Goal: Transaction & Acquisition: Purchase product/service

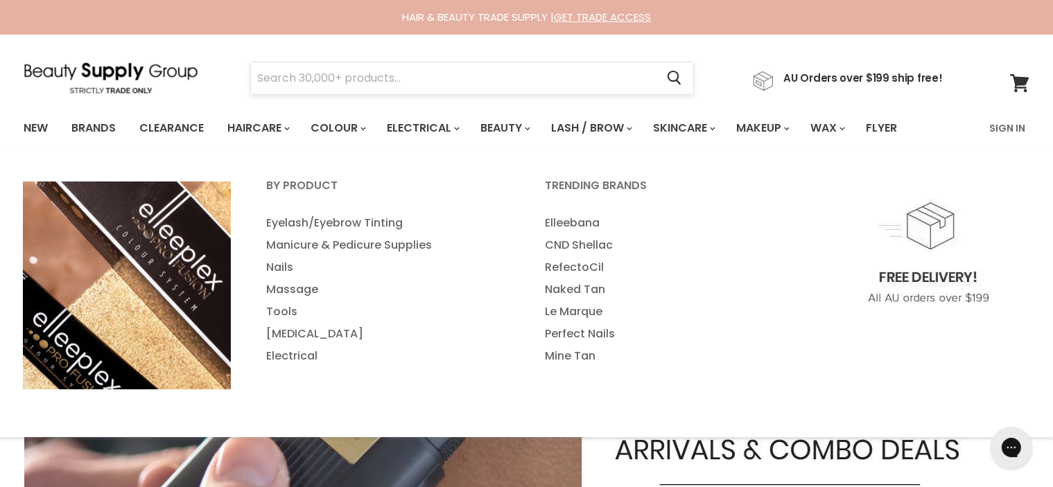
click at [501, 89] on input "Search" at bounding box center [454, 78] width 406 height 32
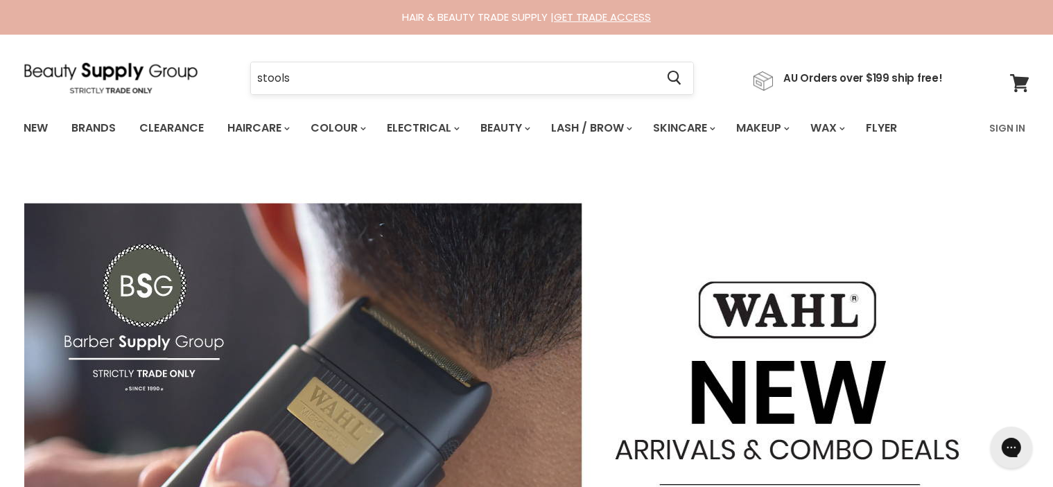
type input "stools"
click button "Cancel" at bounding box center [0, 0] width 0 height 0
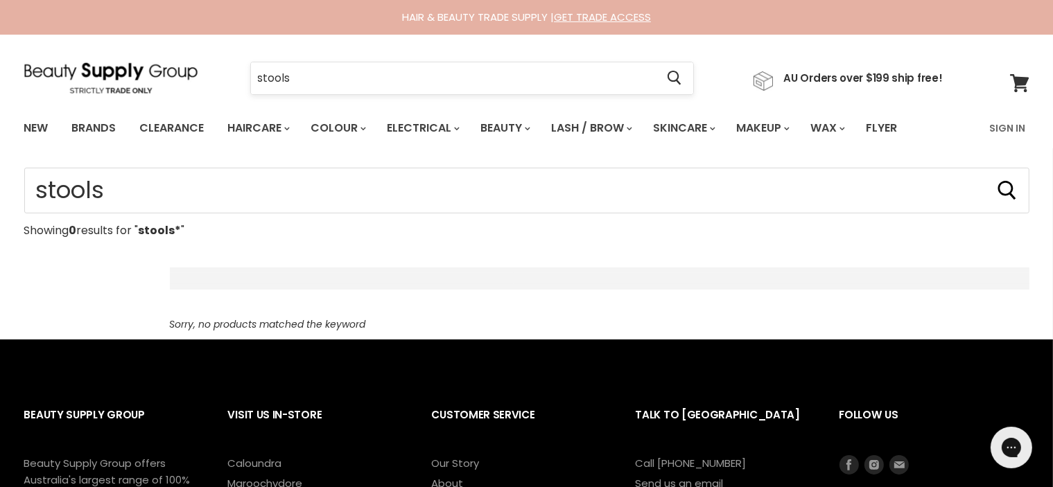
click at [313, 64] on input "stools" at bounding box center [454, 78] width 406 height 32
type input "stool"
click button "Cancel" at bounding box center [0, 0] width 0 height 0
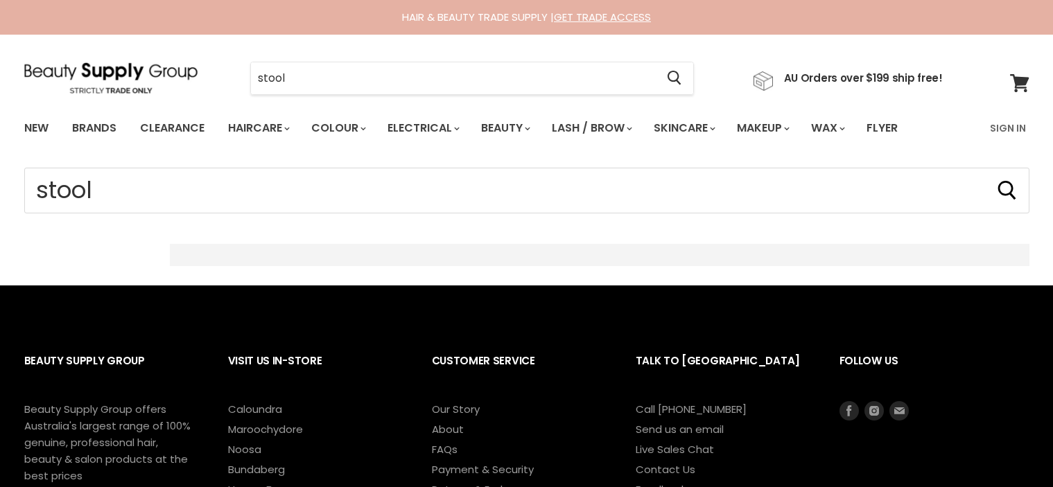
type input "stool*"
drag, startPoint x: 0, startPoint y: 0, endPoint x: 0, endPoint y: 33, distance: 32.6
click at [23, 48] on section "Menu stool* Cancel" at bounding box center [527, 71] width 1040 height 73
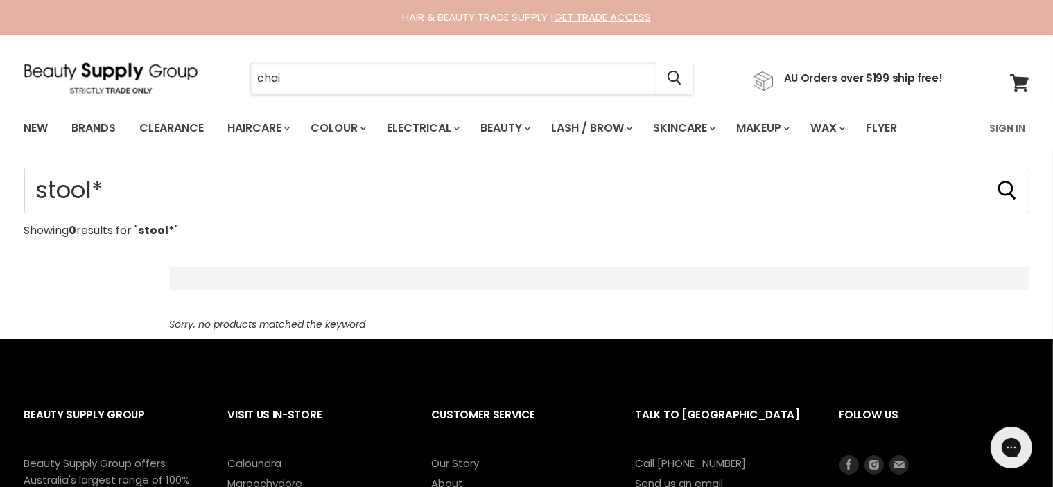
type input "chair"
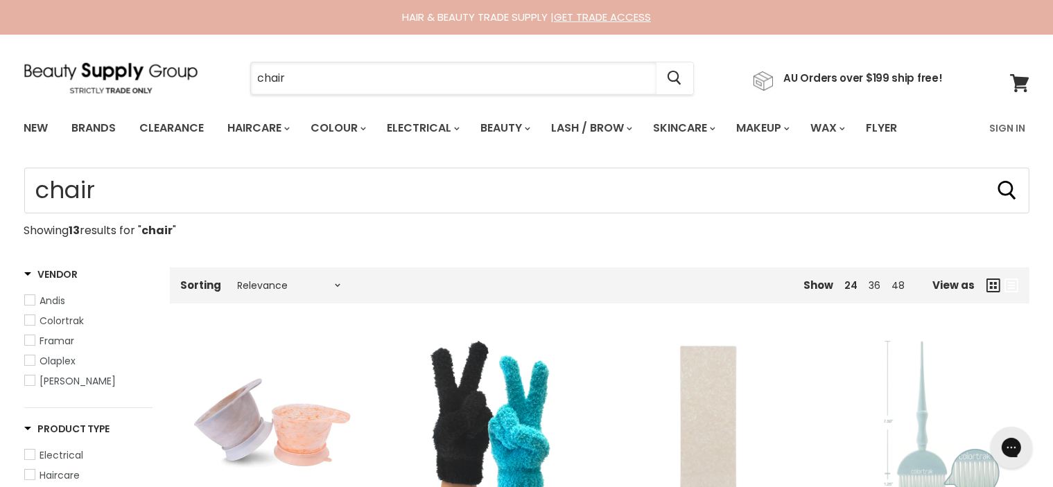
click at [103, 71] on div "chair Cancel AU Orders over $199 ship free!" at bounding box center [483, 78] width 919 height 32
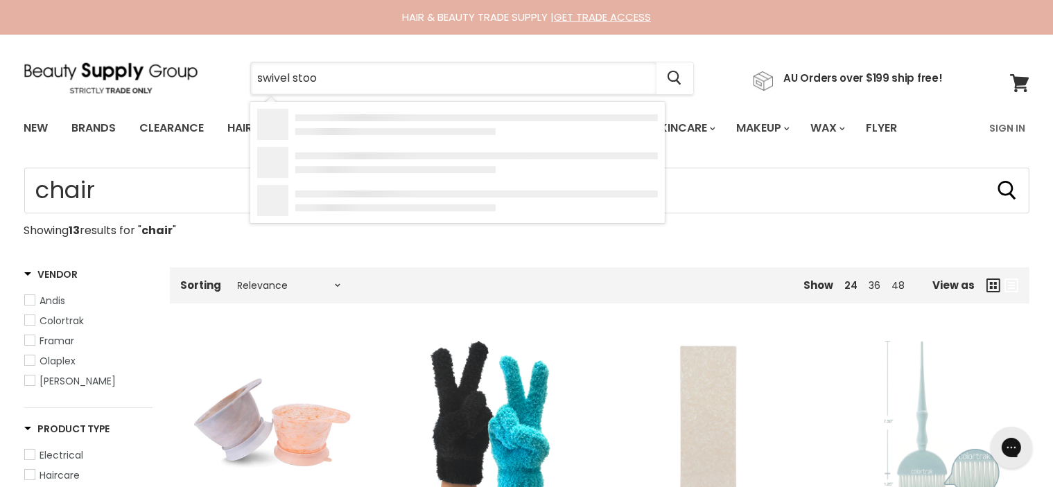
type input "swivel stool"
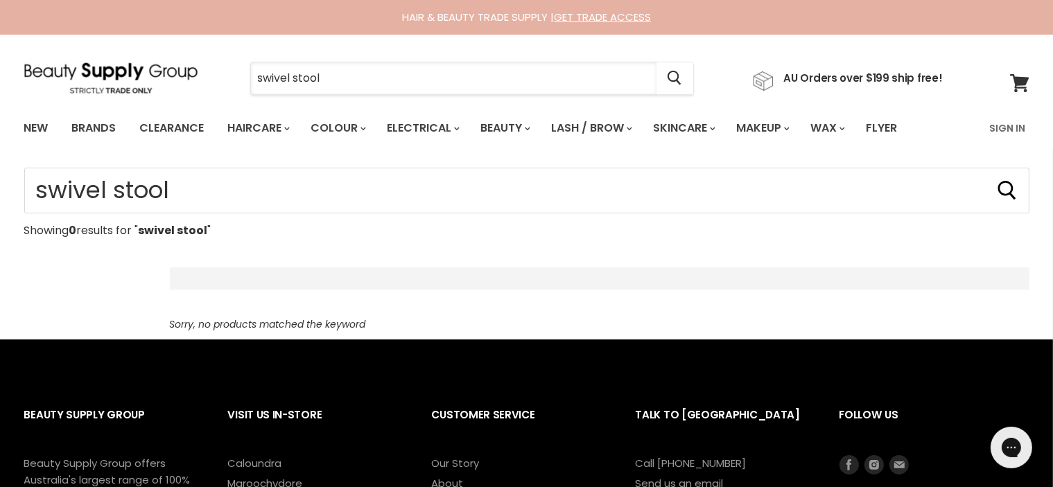
drag, startPoint x: 334, startPoint y: 76, endPoint x: 0, endPoint y: 158, distance: 344.0
click at [0, 152] on body "Skip to content HAIR & BEAUTY TRADE SUPPLY | GET TRADE ACCESS HAIR & BEAUTY TRA…" at bounding box center [526, 399] width 1053 height 798
type input "saddle stool"
drag, startPoint x: 487, startPoint y: 28, endPoint x: 706, endPoint y: 39, distance: 219.3
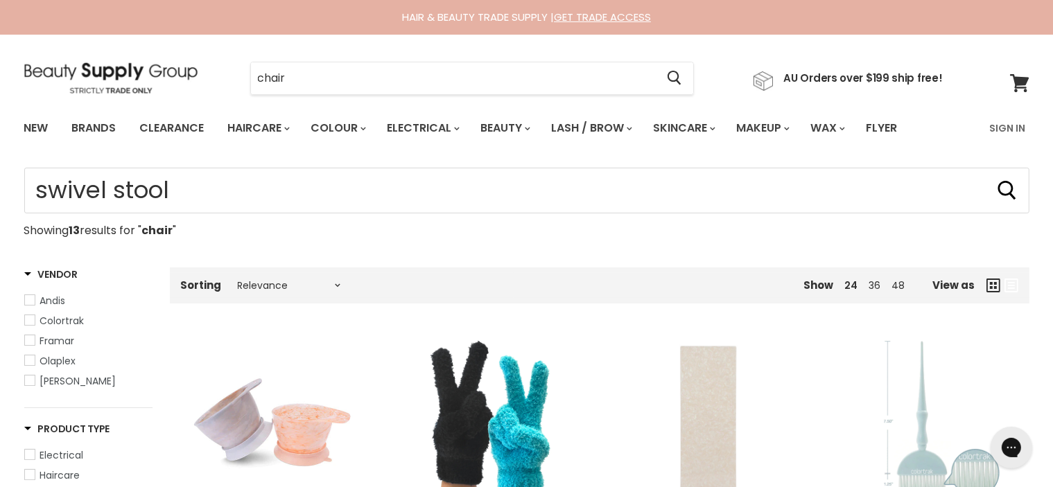
drag, startPoint x: 331, startPoint y: 88, endPoint x: 110, endPoint y: 82, distance: 221.2
click at [112, 84] on div "chair Cancel AU Orders over $199 ship free!" at bounding box center [483, 78] width 919 height 32
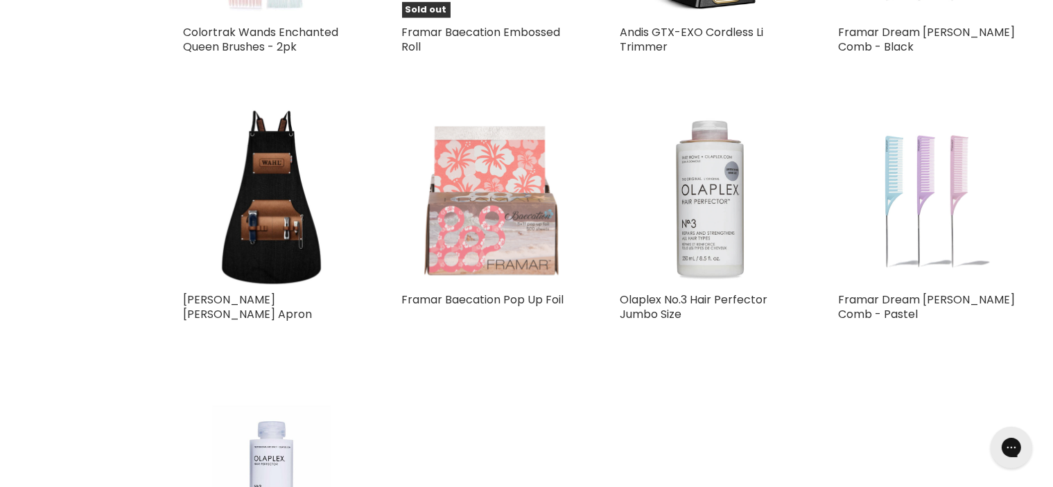
type input "chair"
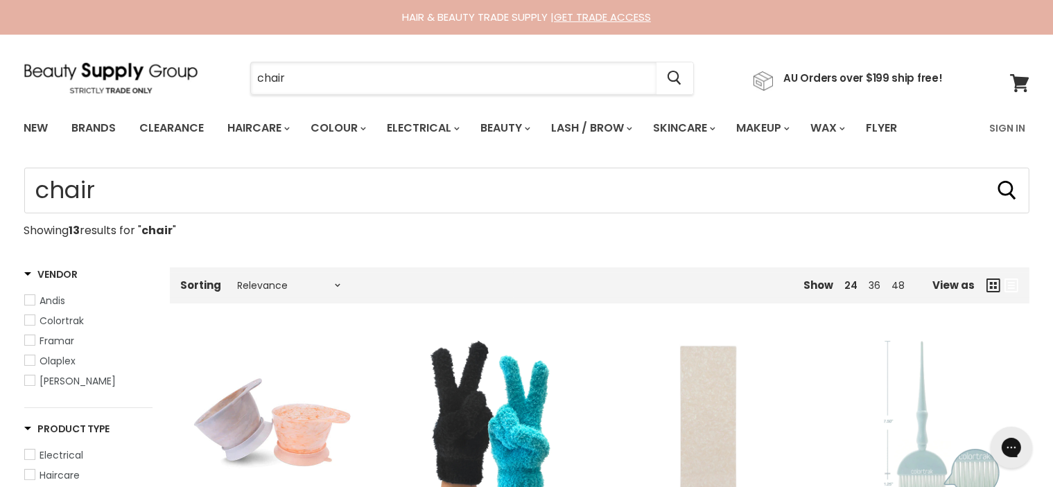
drag, startPoint x: 241, startPoint y: 65, endPoint x: 193, endPoint y: 58, distance: 49.1
click at [193, 58] on section "Menu chair Cancel" at bounding box center [527, 71] width 1040 height 73
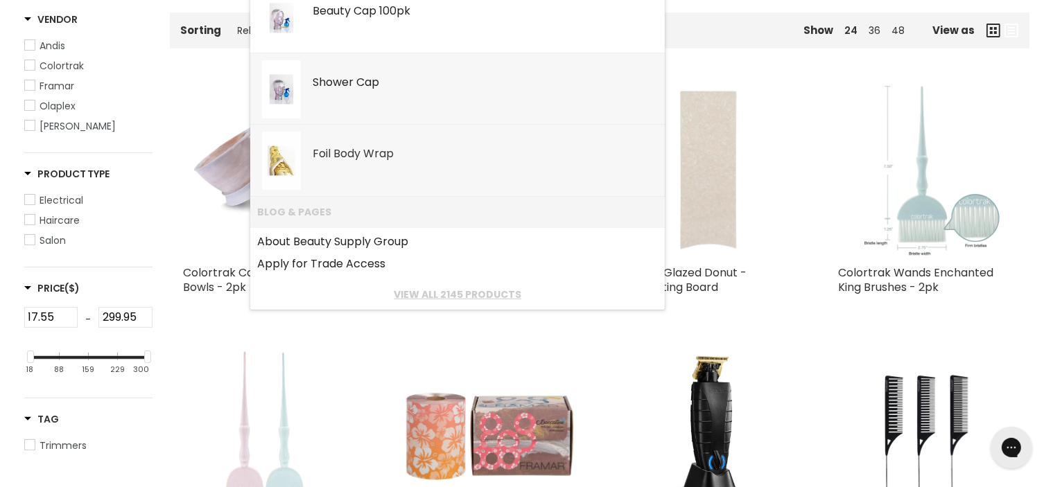
scroll to position [277, 0]
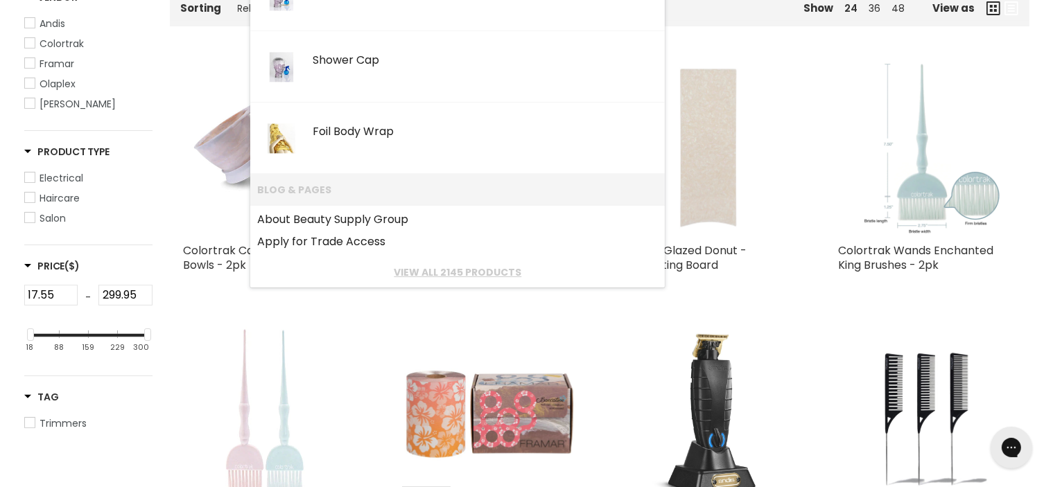
type input "salon"
click at [645, 350] on figure "Main content" at bounding box center [708, 415] width 177 height 177
